Goal: Transaction & Acquisition: Purchase product/service

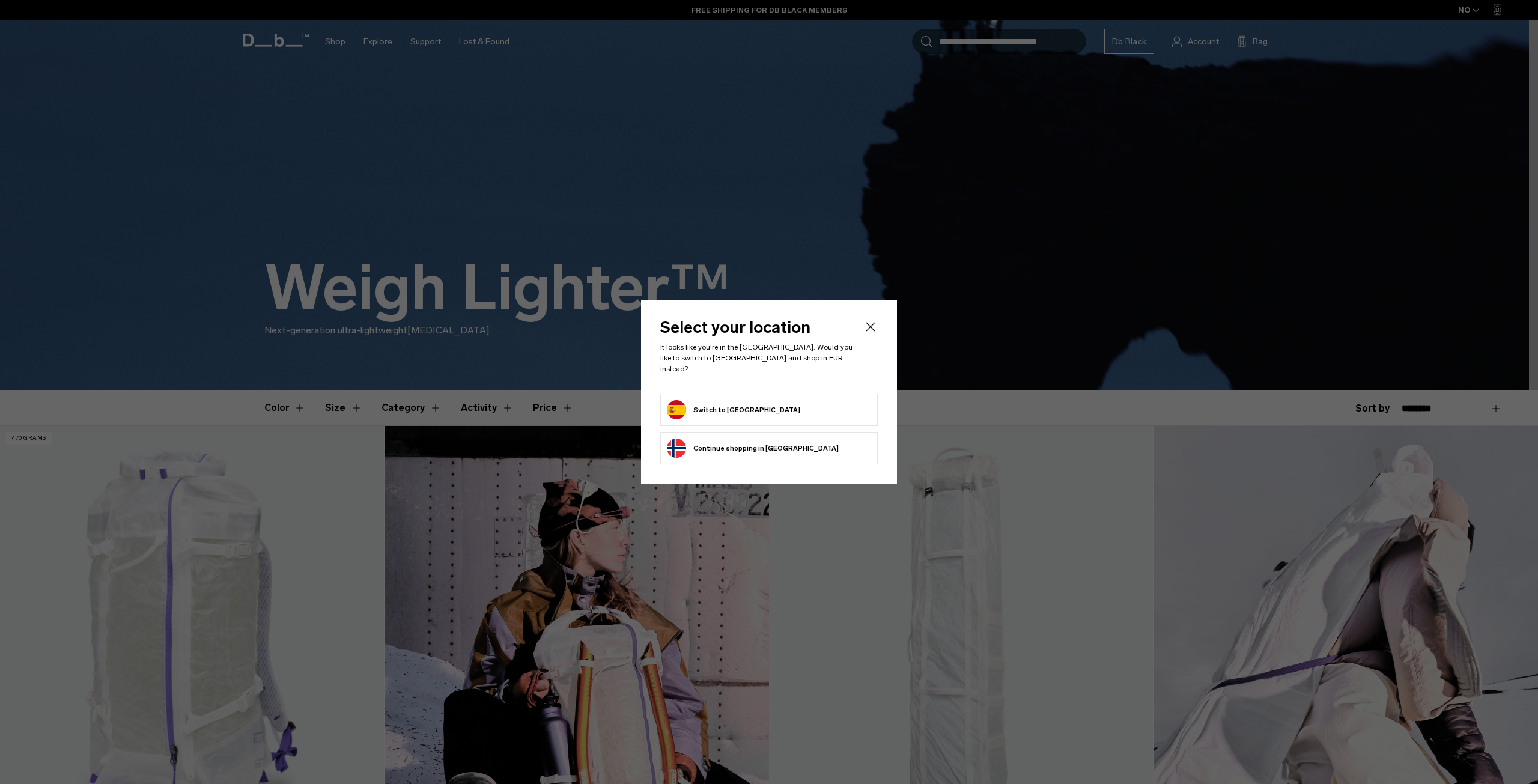
click at [871, 328] on icon "Close" at bounding box center [870, 326] width 15 height 15
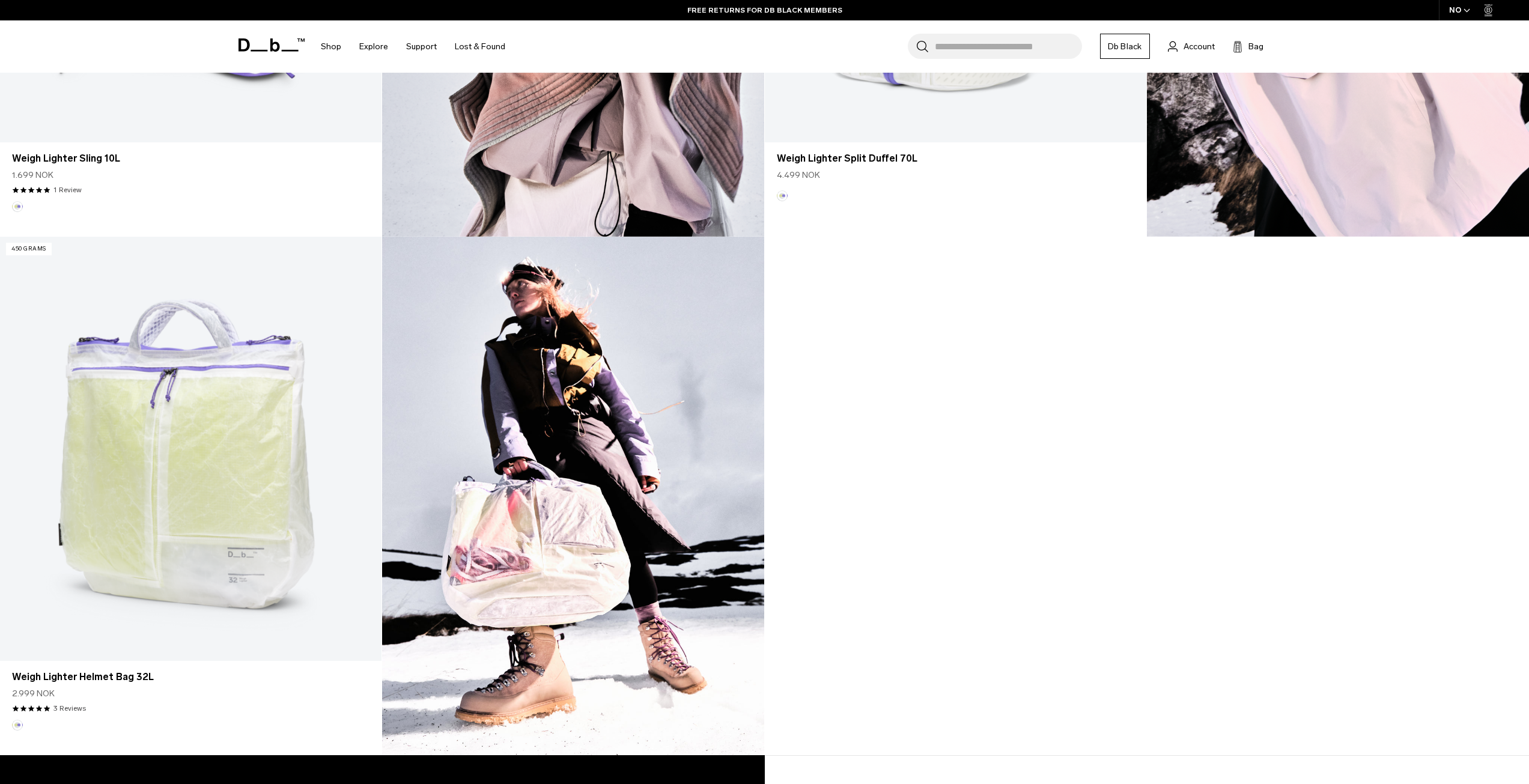
scroll to position [1262, 0]
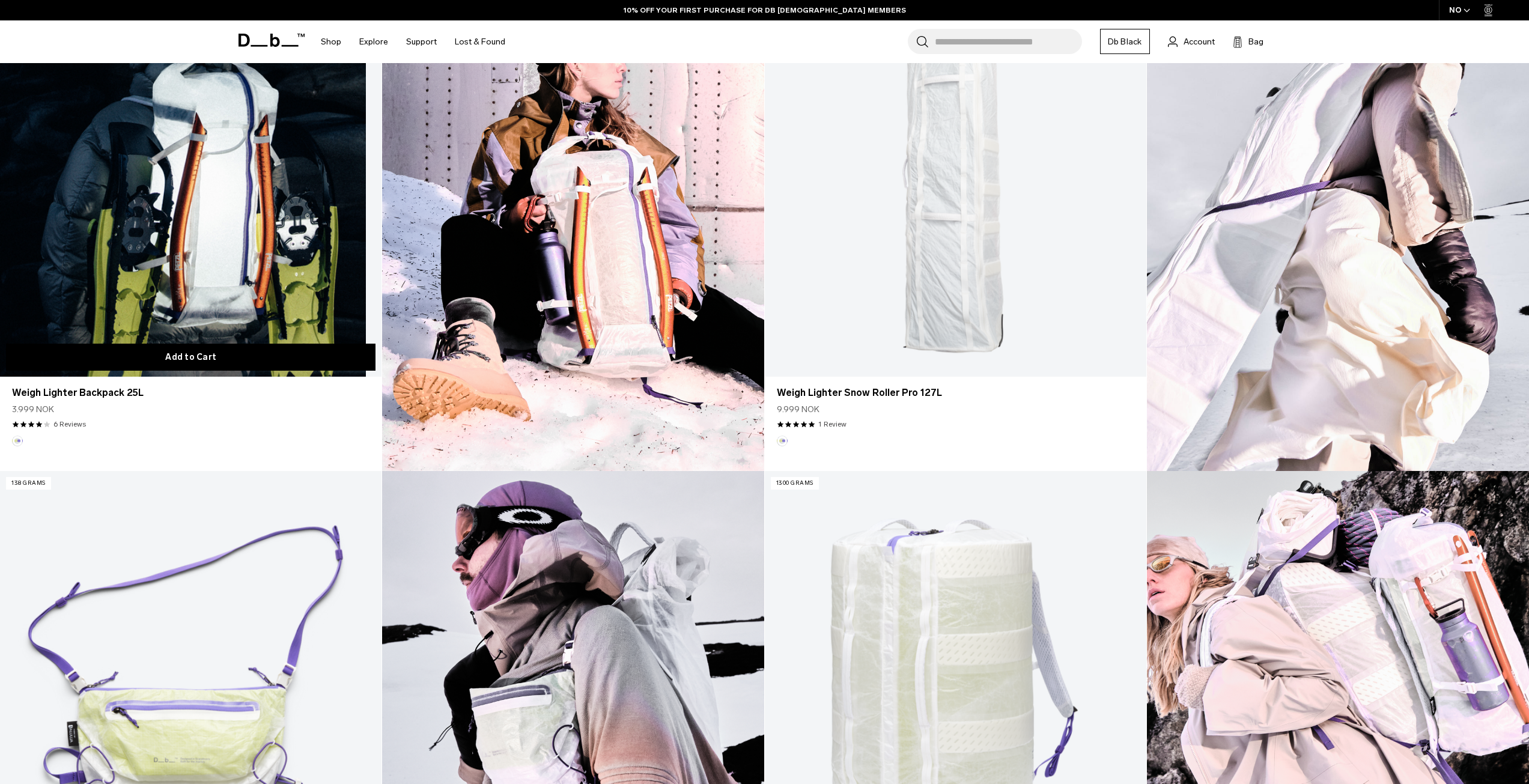
scroll to position [541, 0]
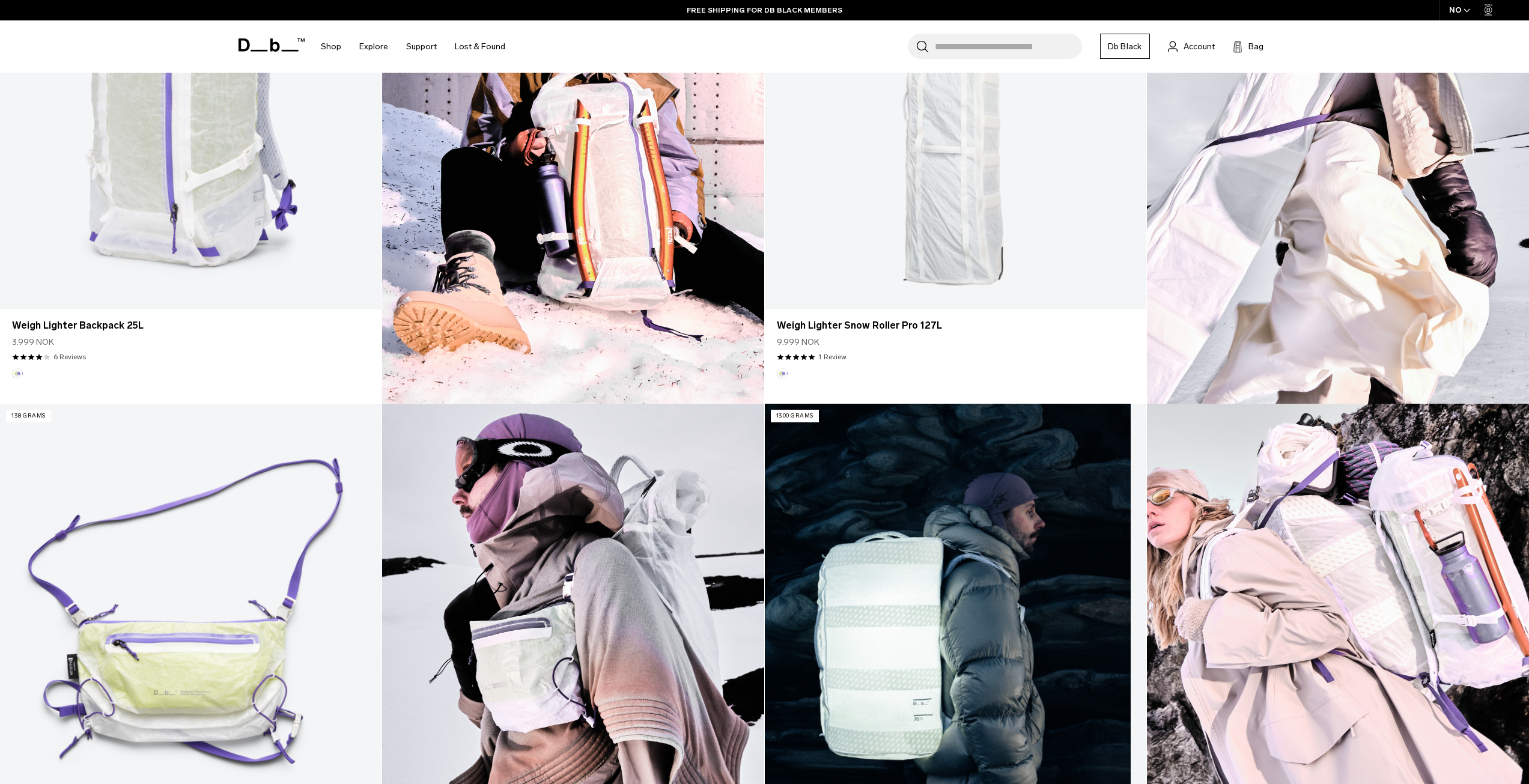
click at [929, 566] on link "Weigh Lighter Split Duffel 70L" at bounding box center [955, 616] width 381 height 425
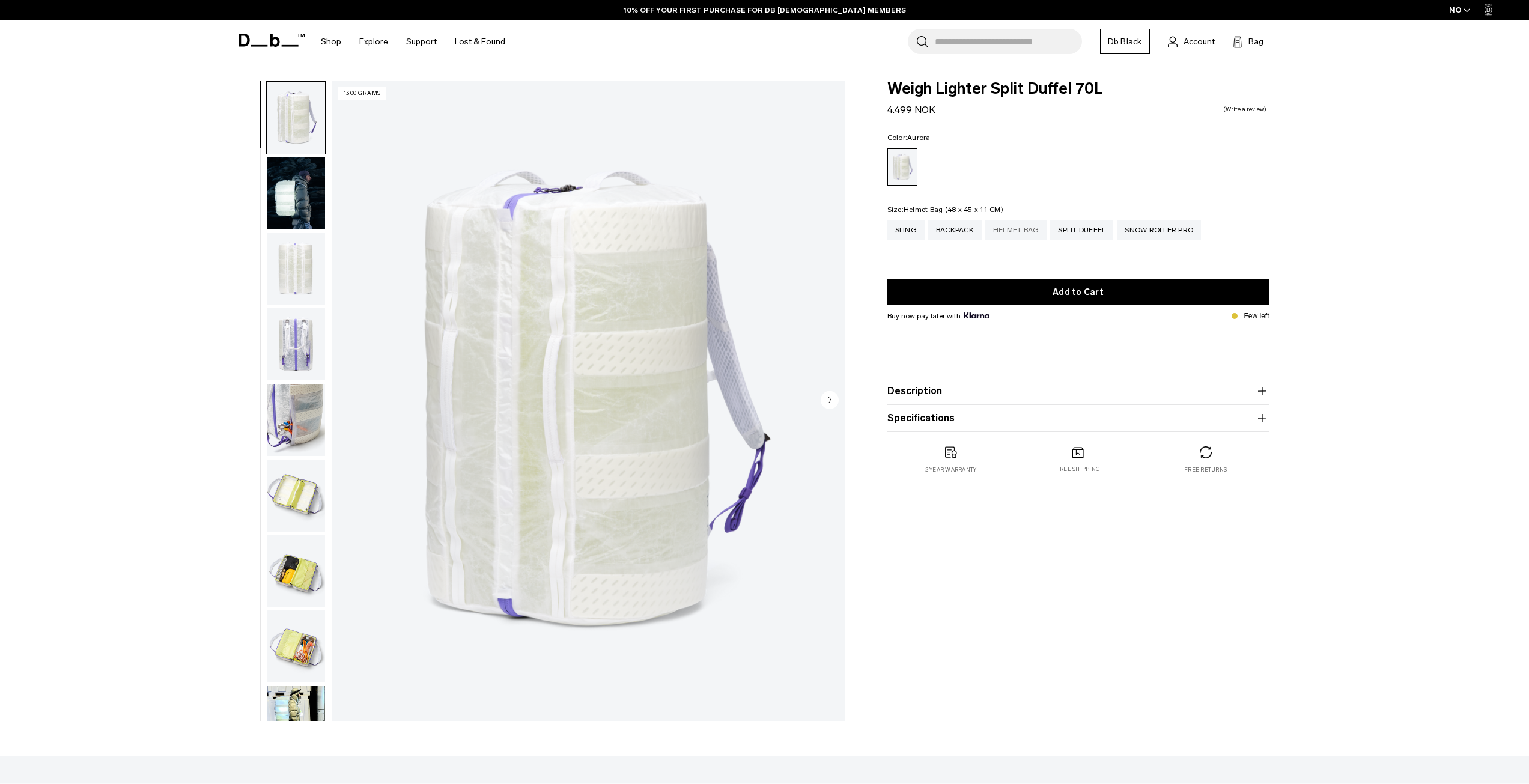
click at [1014, 236] on div "Helmet Bag" at bounding box center [1016, 230] width 62 height 20
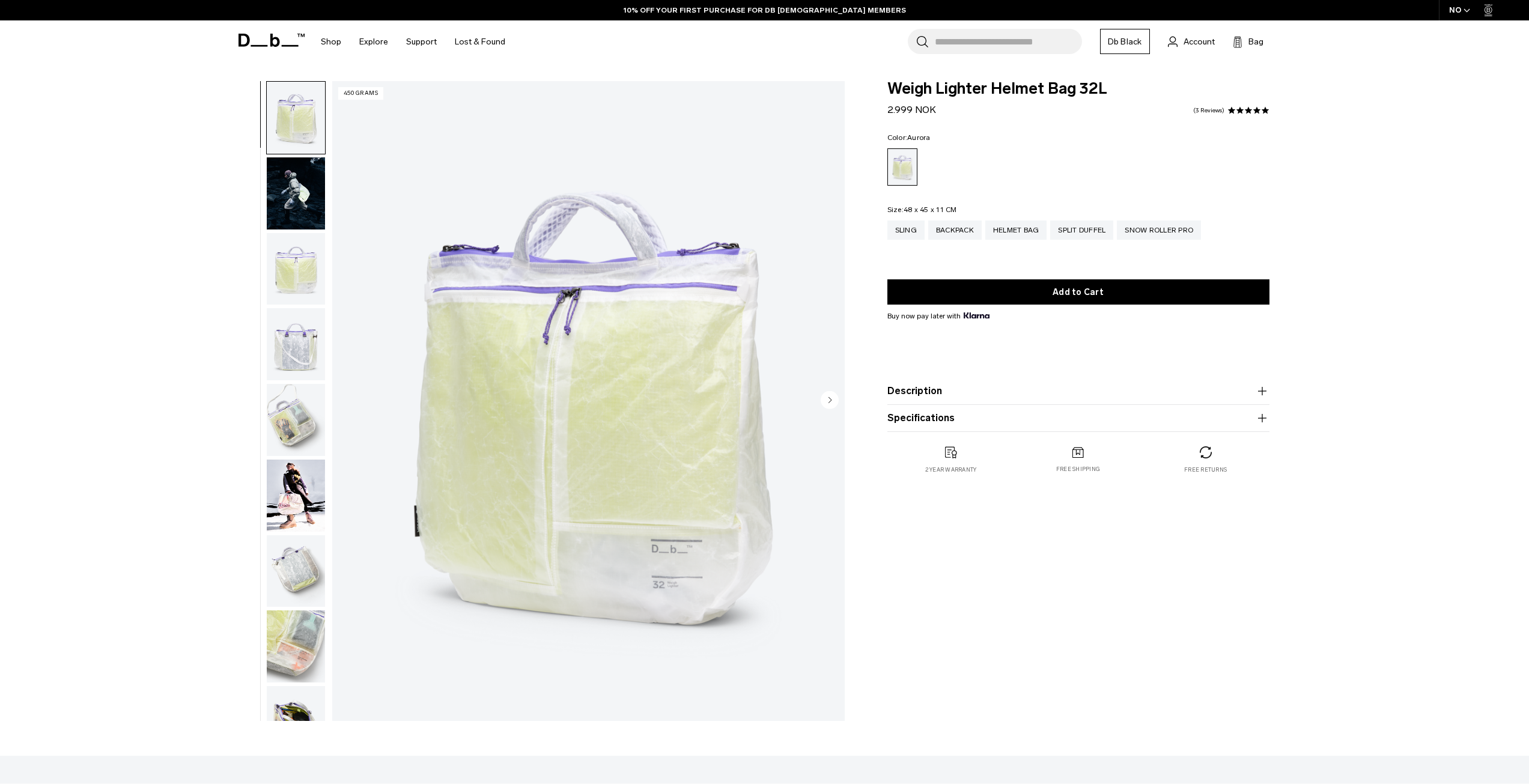
click at [296, 206] on img "button" at bounding box center [296, 193] width 58 height 72
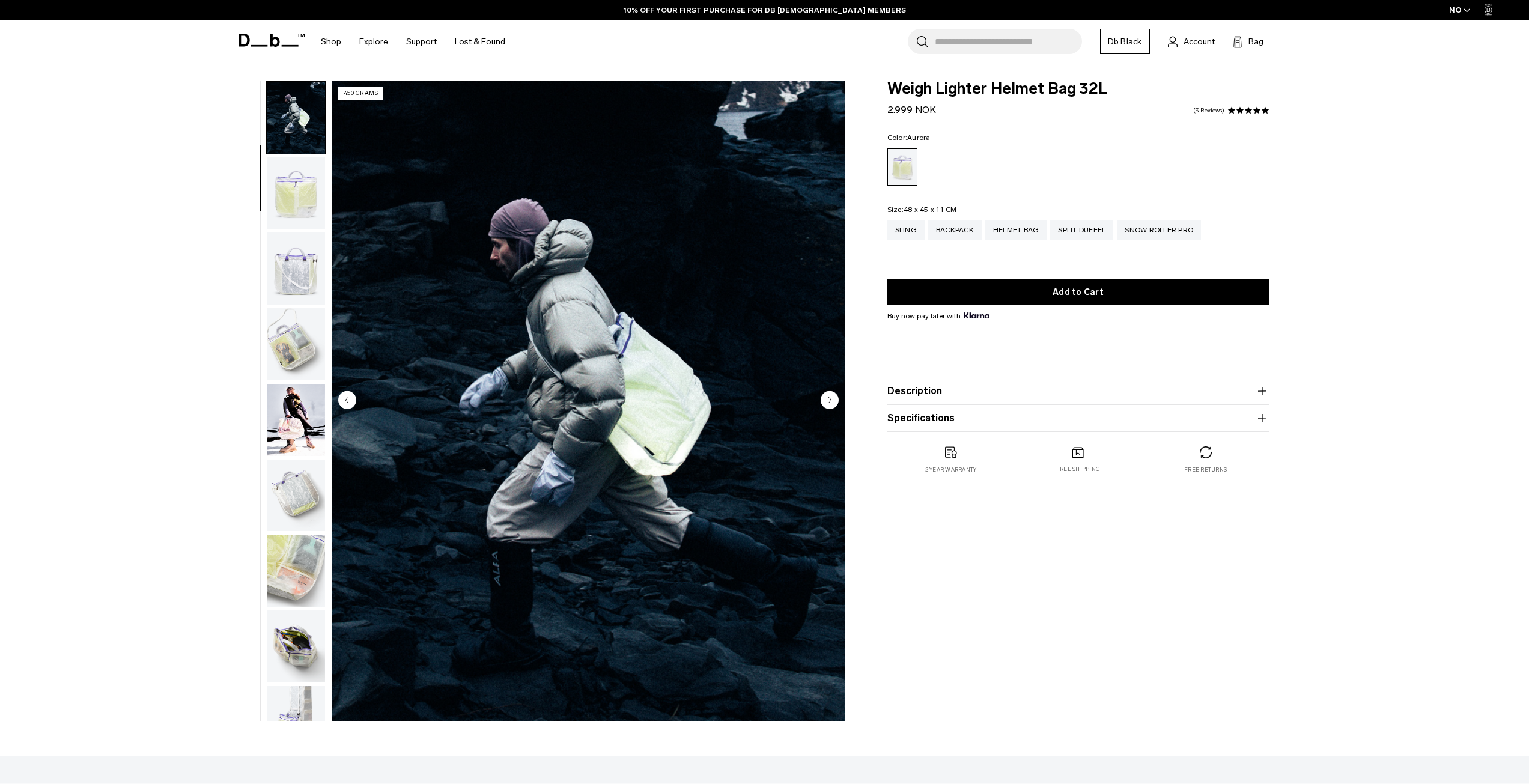
click at [296, 212] on img "button" at bounding box center [296, 193] width 58 height 72
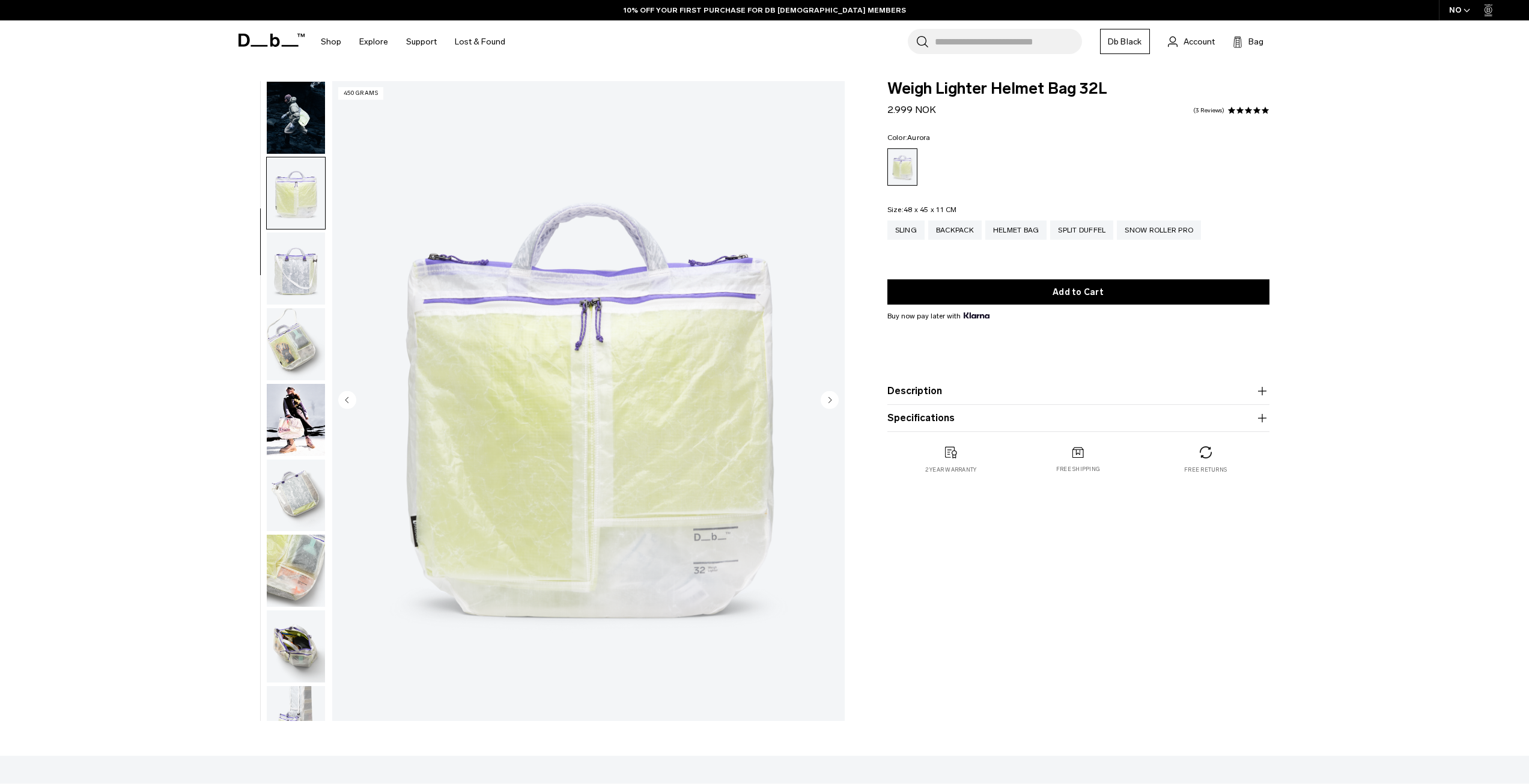
scroll to position [113, 0]
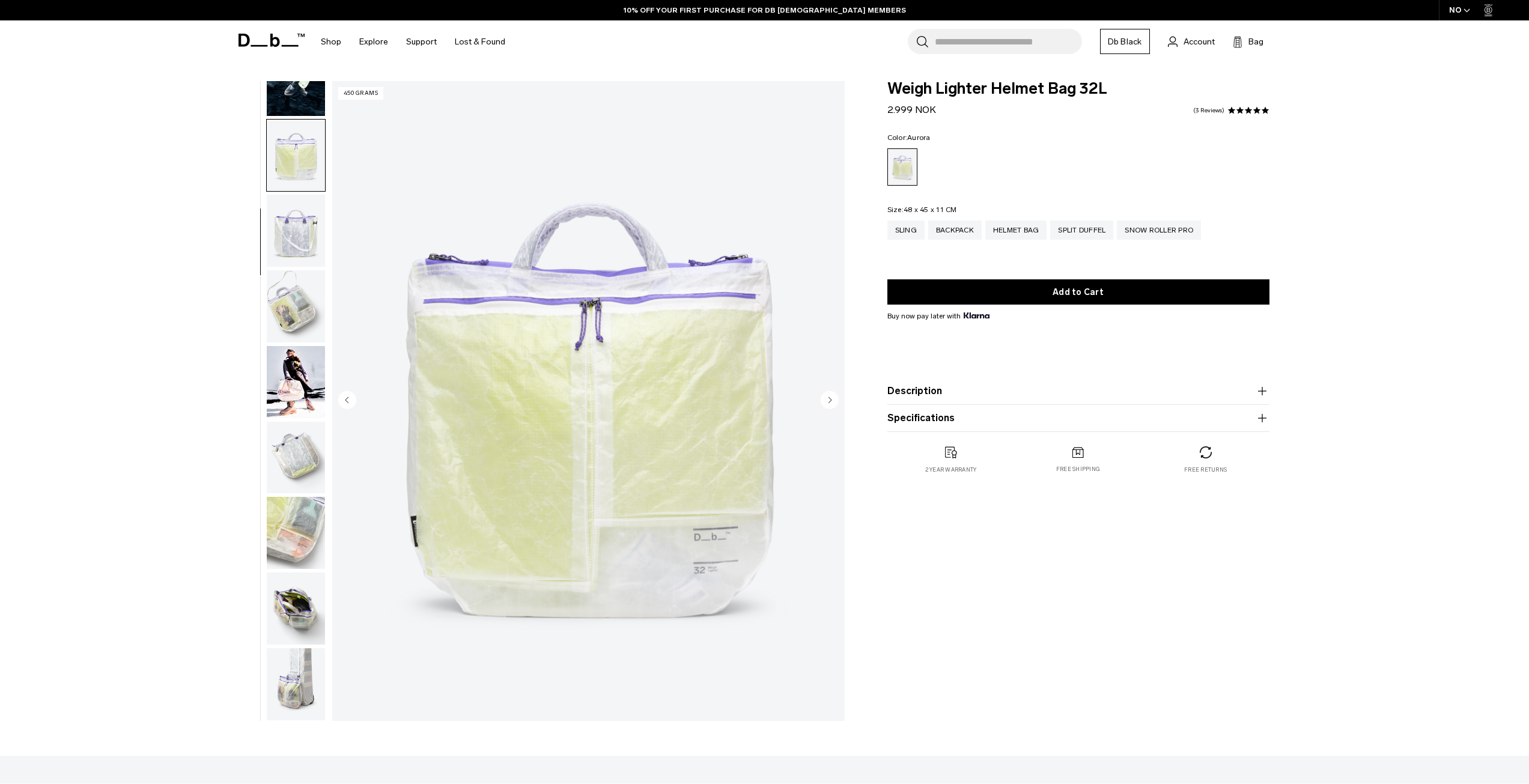
click at [297, 222] on img "button" at bounding box center [296, 230] width 58 height 72
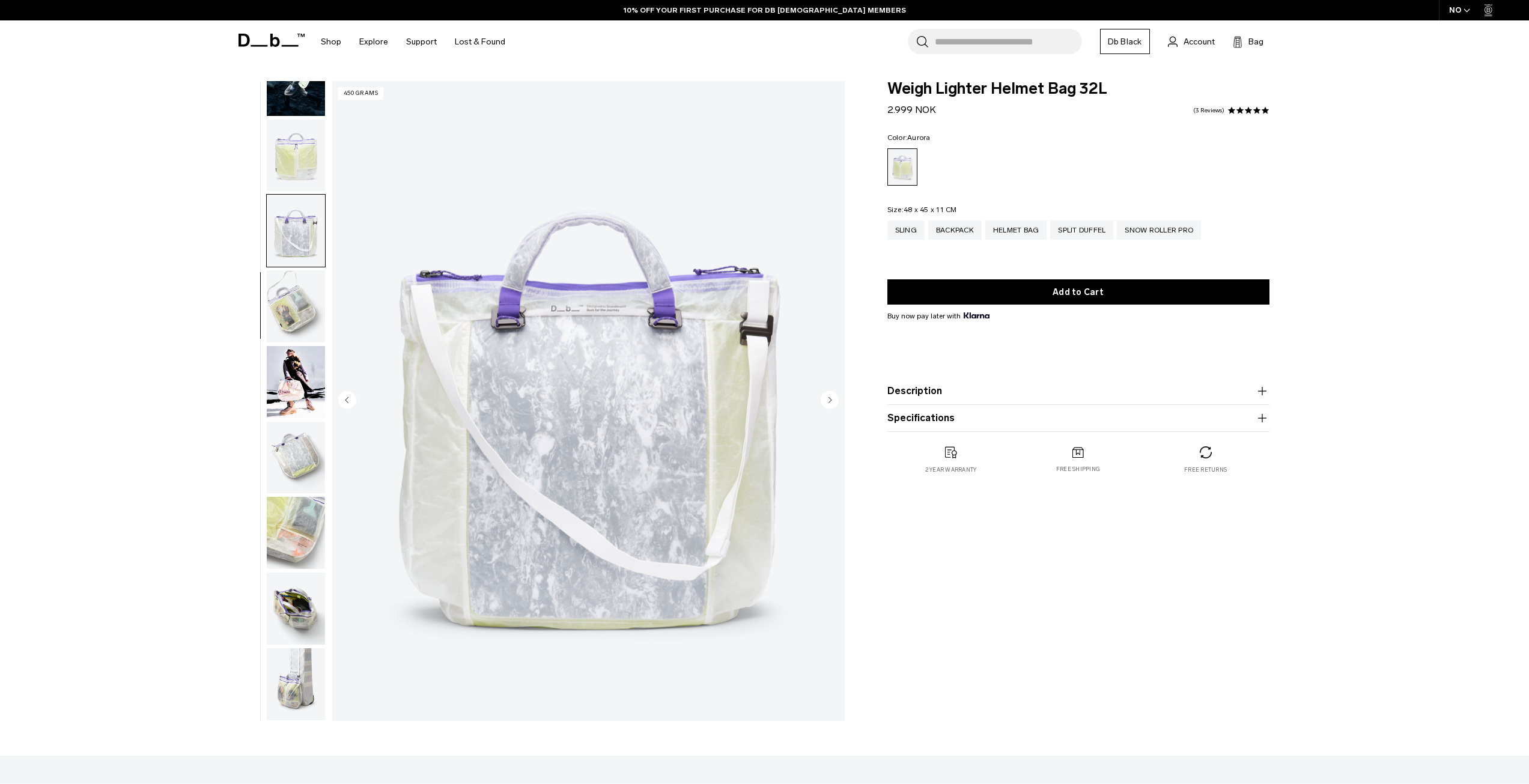
click at [297, 301] on img "button" at bounding box center [296, 305] width 58 height 72
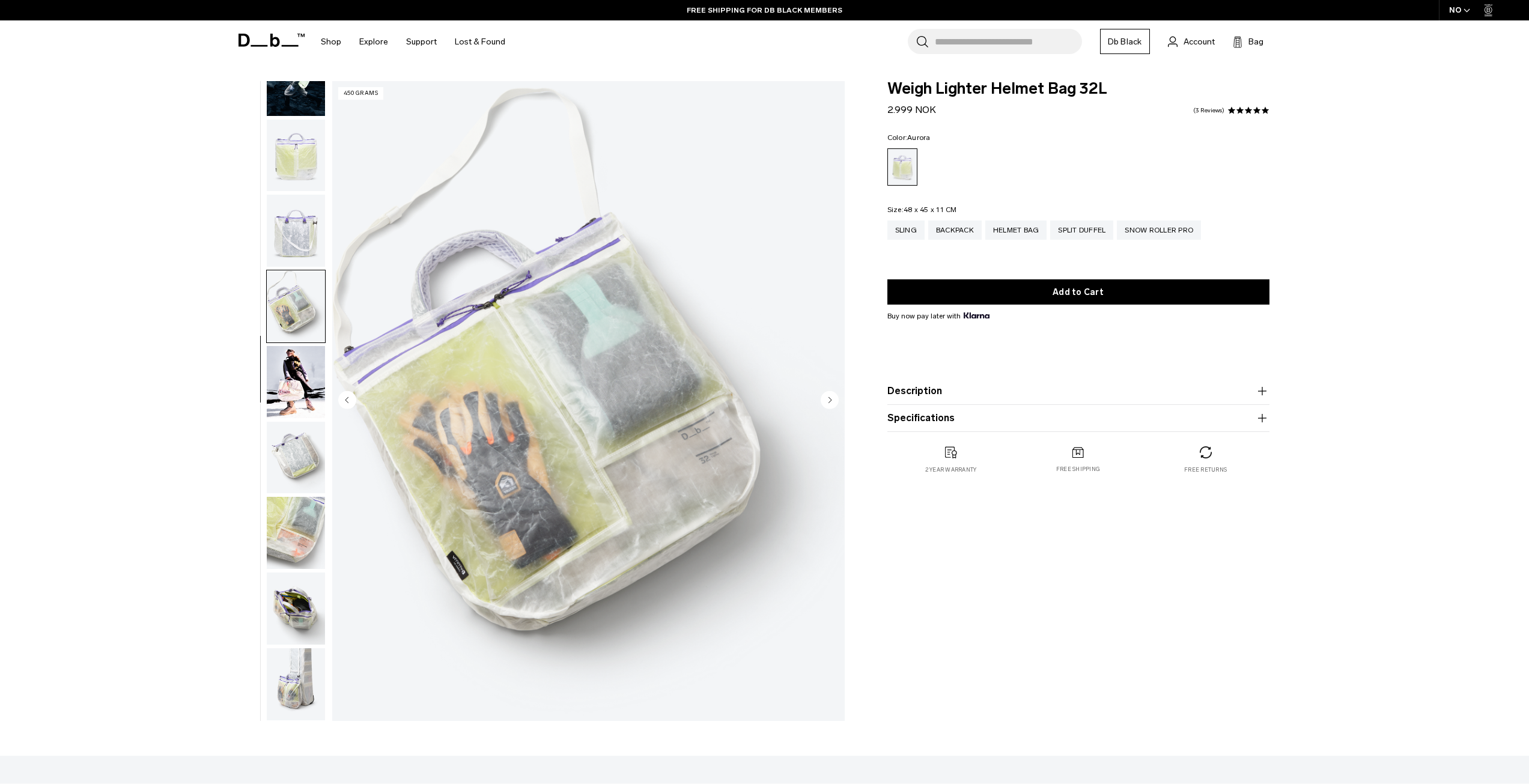
click at [263, 38] on icon at bounding box center [271, 39] width 66 height 13
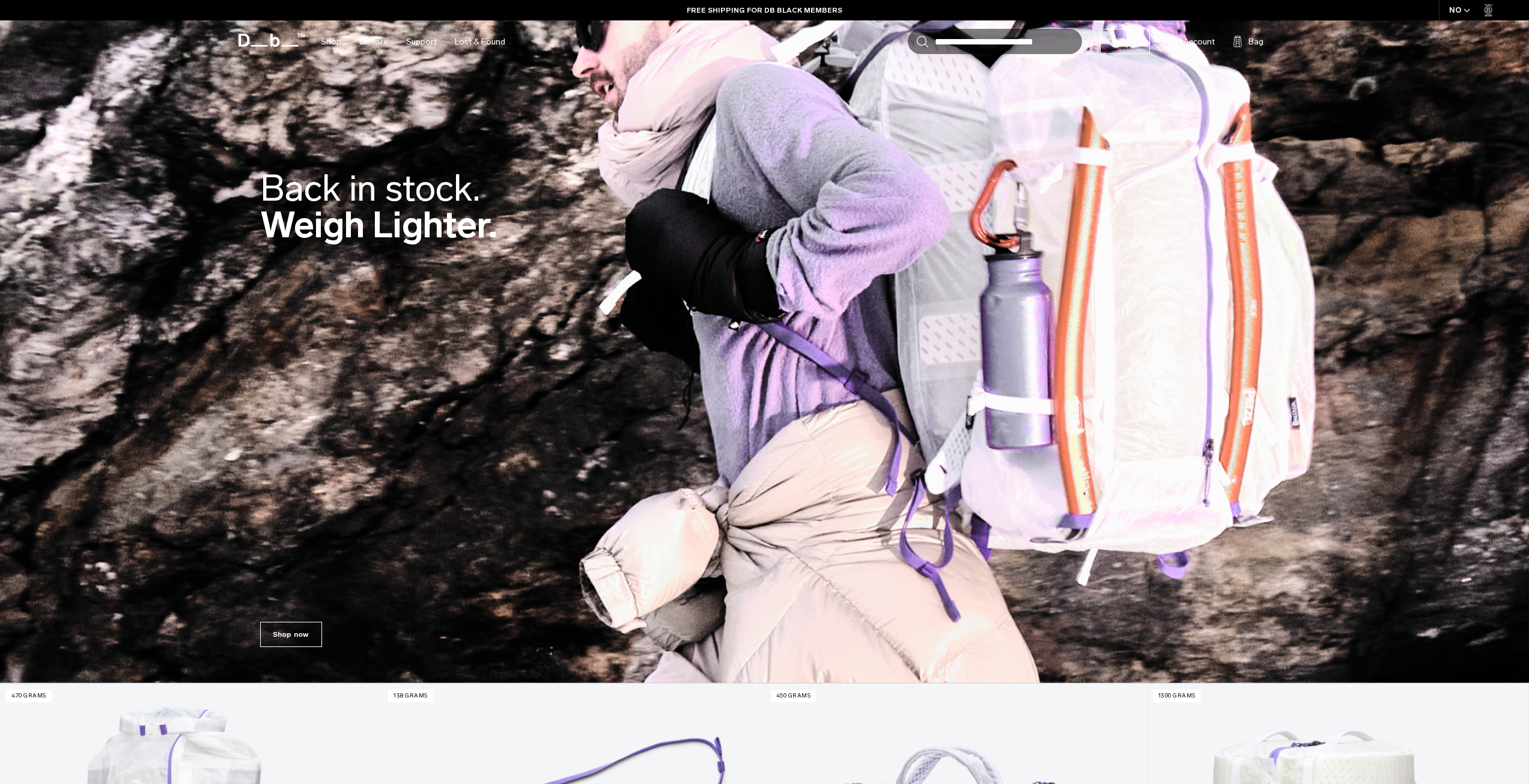
scroll to position [300, 0]
